Goal: Navigation & Orientation: Find specific page/section

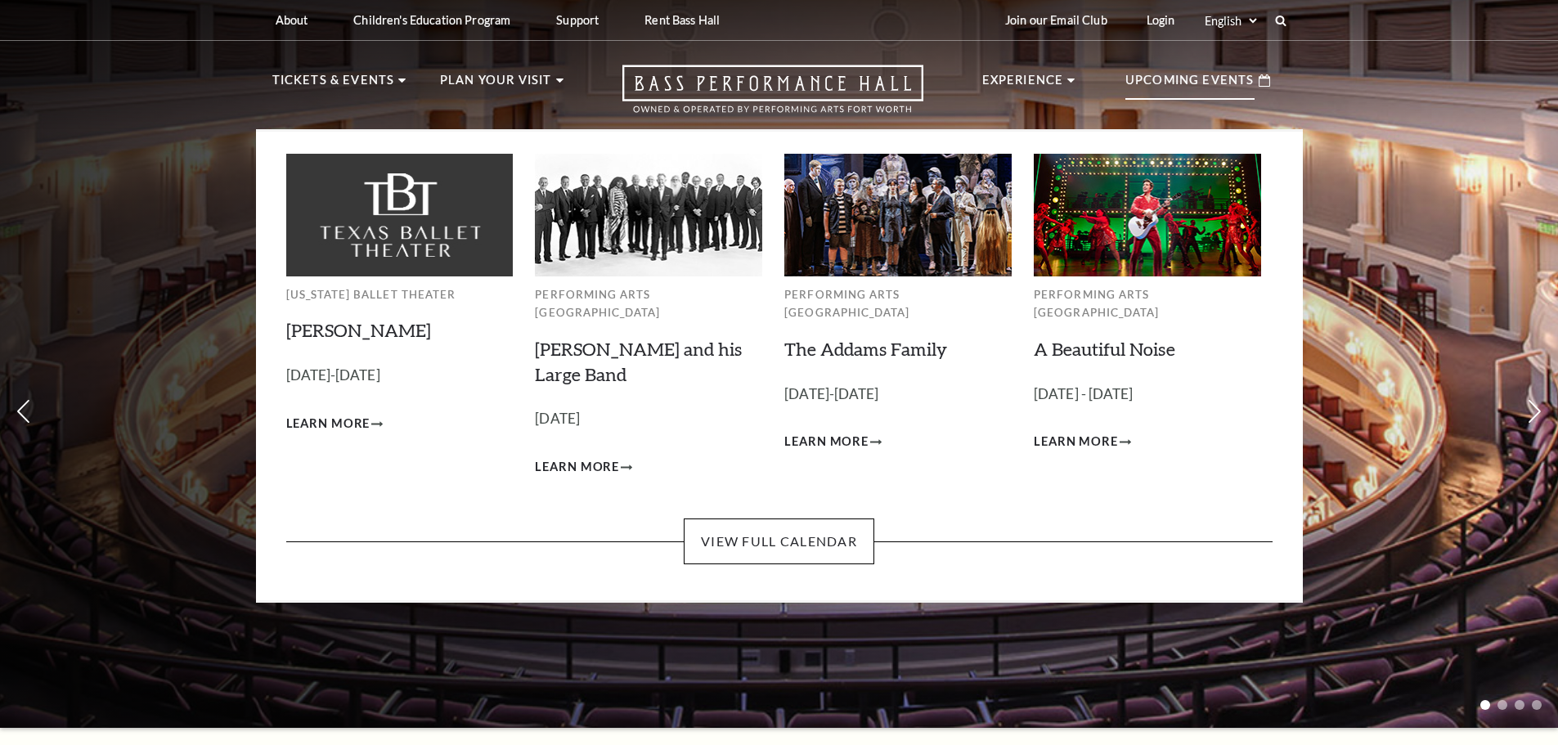
click at [1205, 94] on p "Upcoming Events" at bounding box center [1189, 84] width 129 height 29
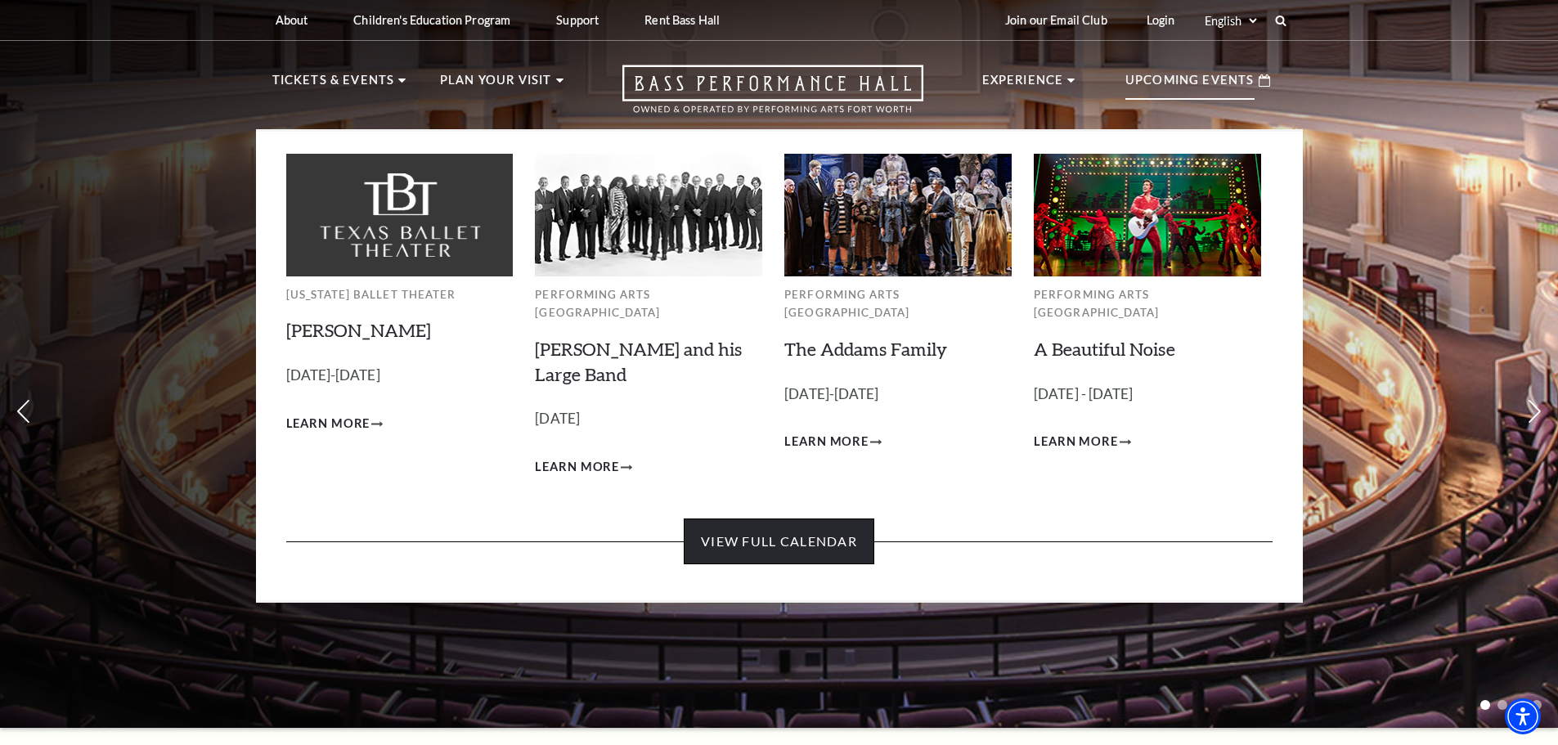
click at [733, 545] on link "View Full Calendar" at bounding box center [779, 541] width 191 height 46
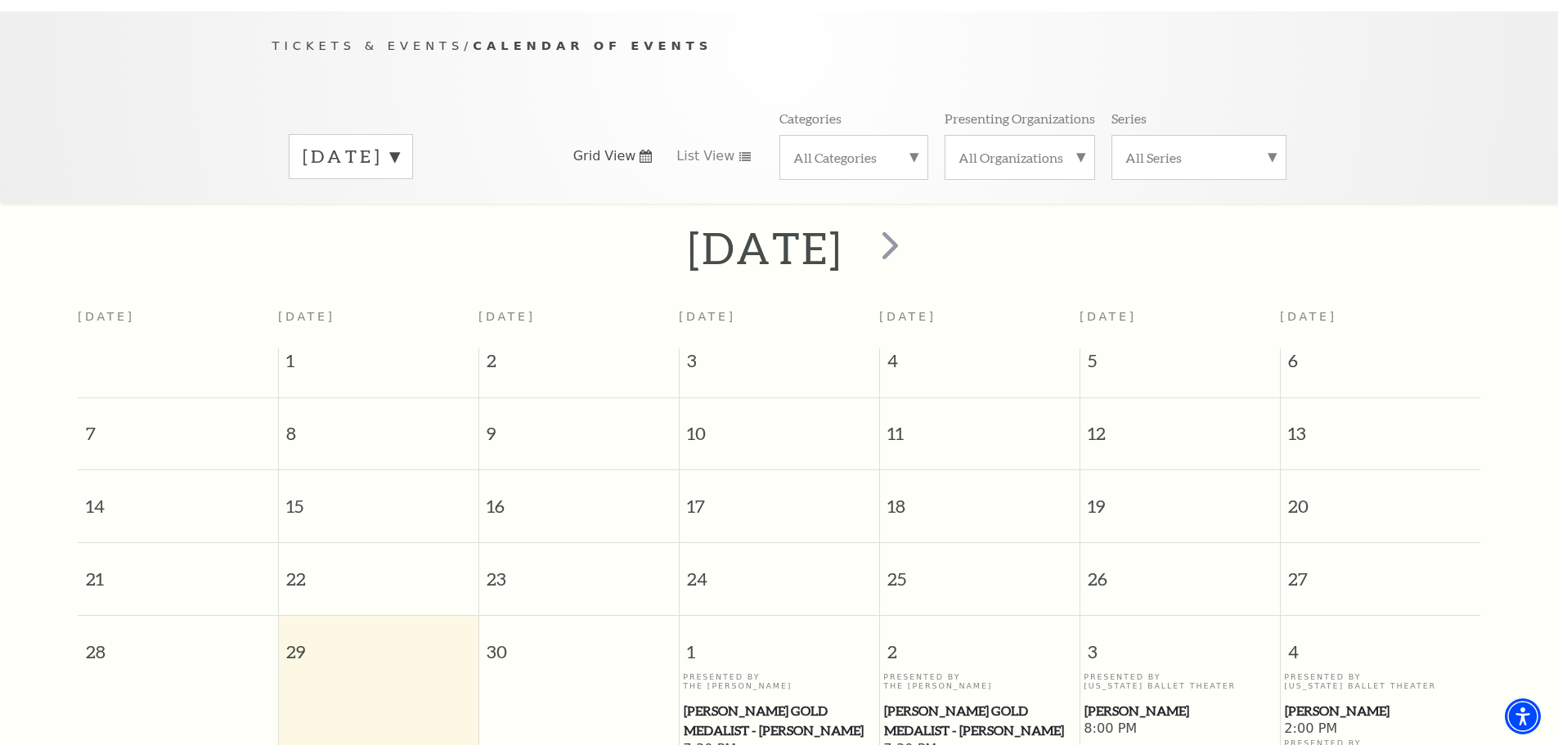
scroll to position [145, 0]
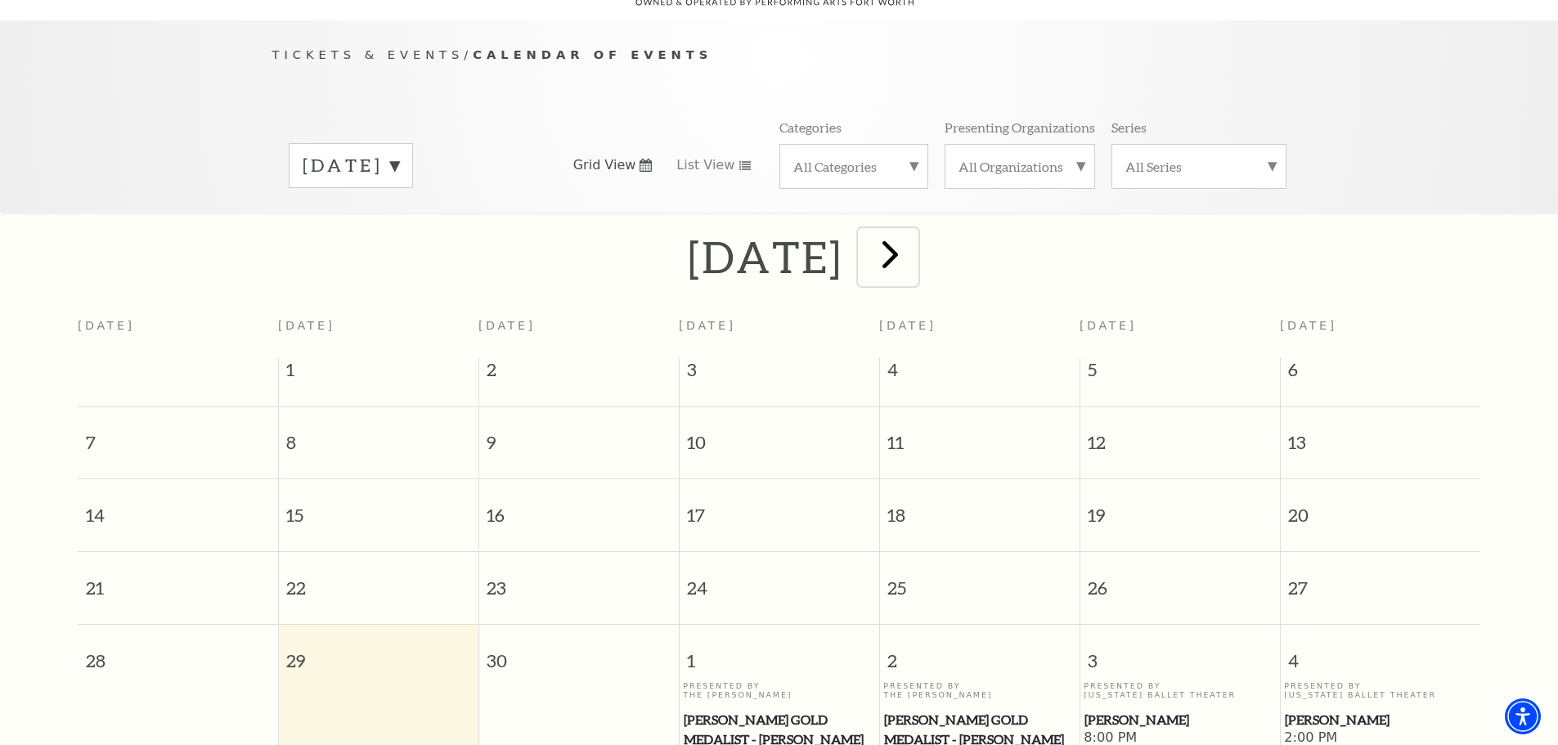
click at [913, 231] on span "next" at bounding box center [890, 254] width 47 height 47
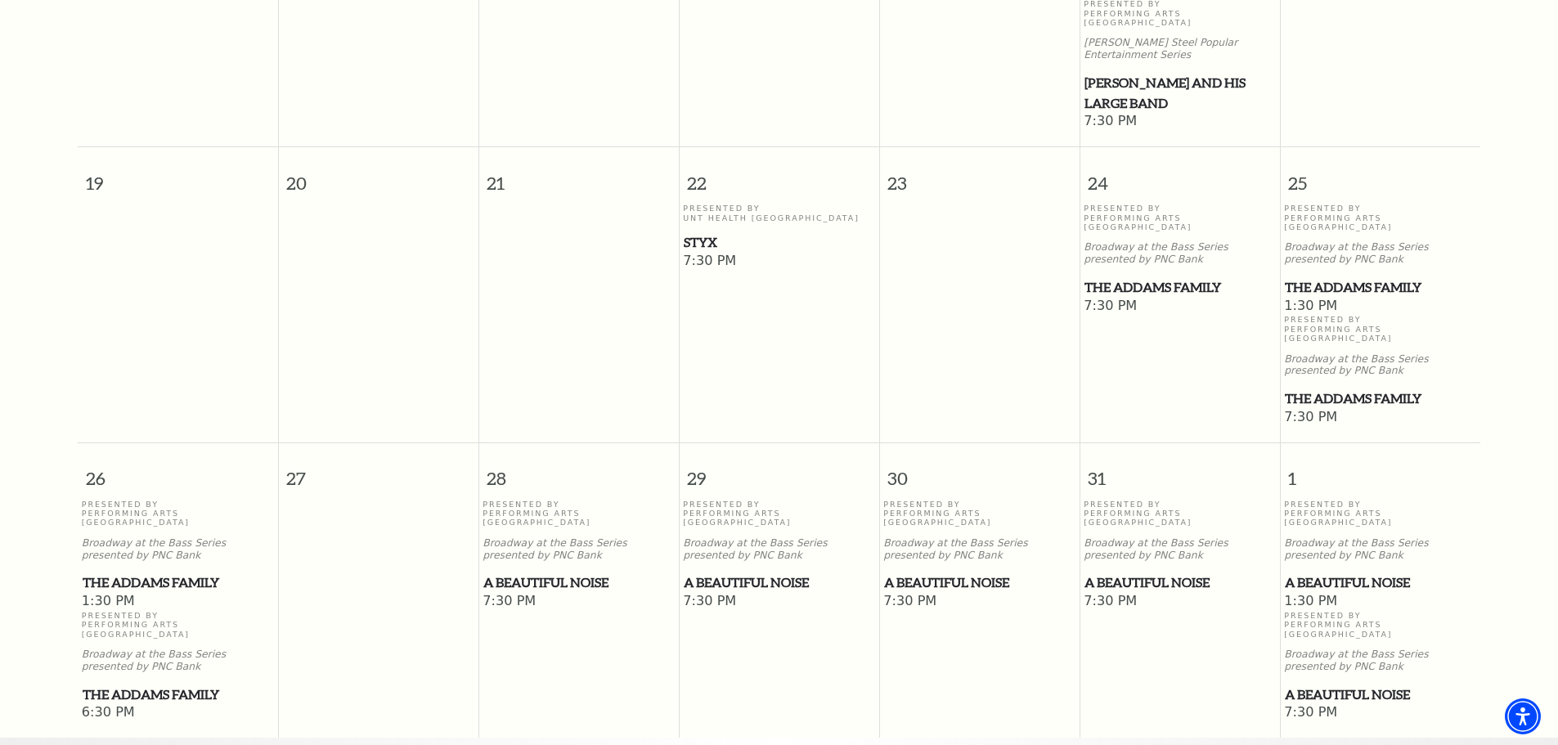
scroll to position [1044, 0]
